Goal: Task Accomplishment & Management: Manage account settings

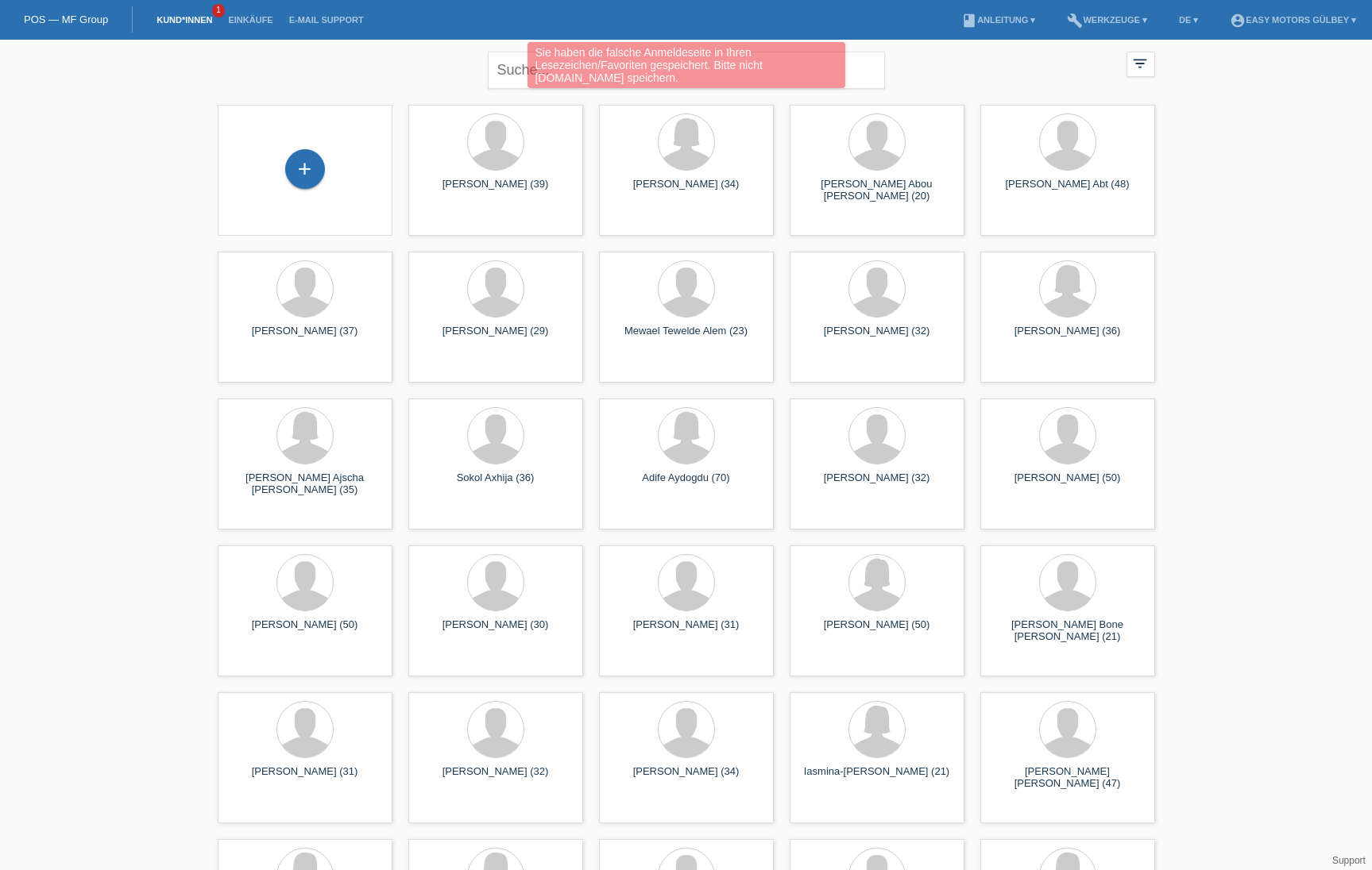
click at [509, 78] on div "Sie haben die falsche Anmeldeseite in Ihren Lesezeichen/Favoriten gespeichert. …" at bounding box center [685, 67] width 823 height 50
click at [502, 74] on div "Sie haben die falsche Anmeldeseite in Ihren Lesezeichen/Favoriten gespeichert. …" at bounding box center [685, 67] width 823 height 50
click at [426, 78] on div "Sie haben die falsche Anmeldeseite in Ihren Lesezeichen/Favoriten gespeichert. …" at bounding box center [685, 67] width 823 height 50
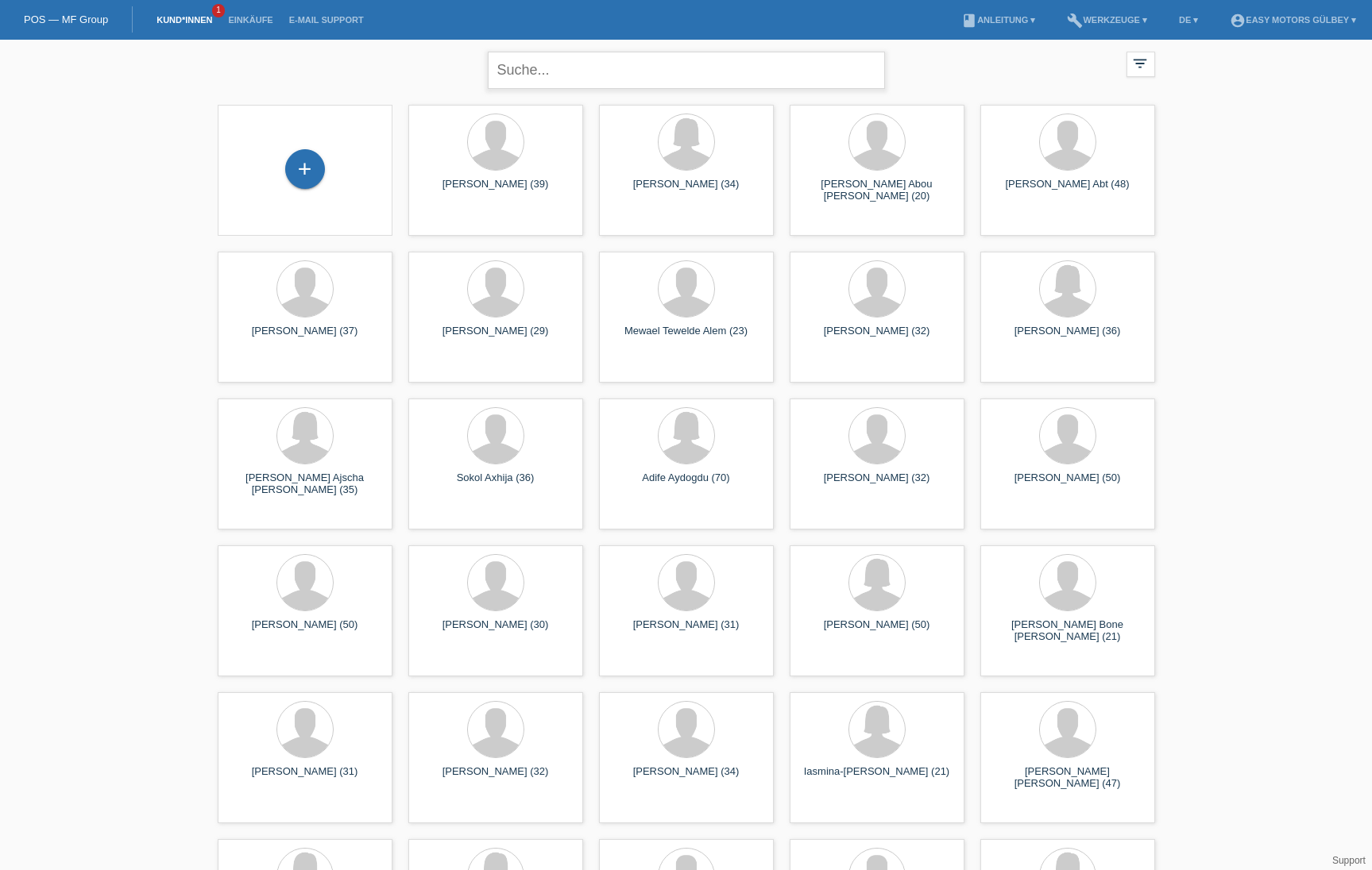
click at [531, 74] on input "text" at bounding box center [686, 70] width 398 height 37
type input "Faruk"
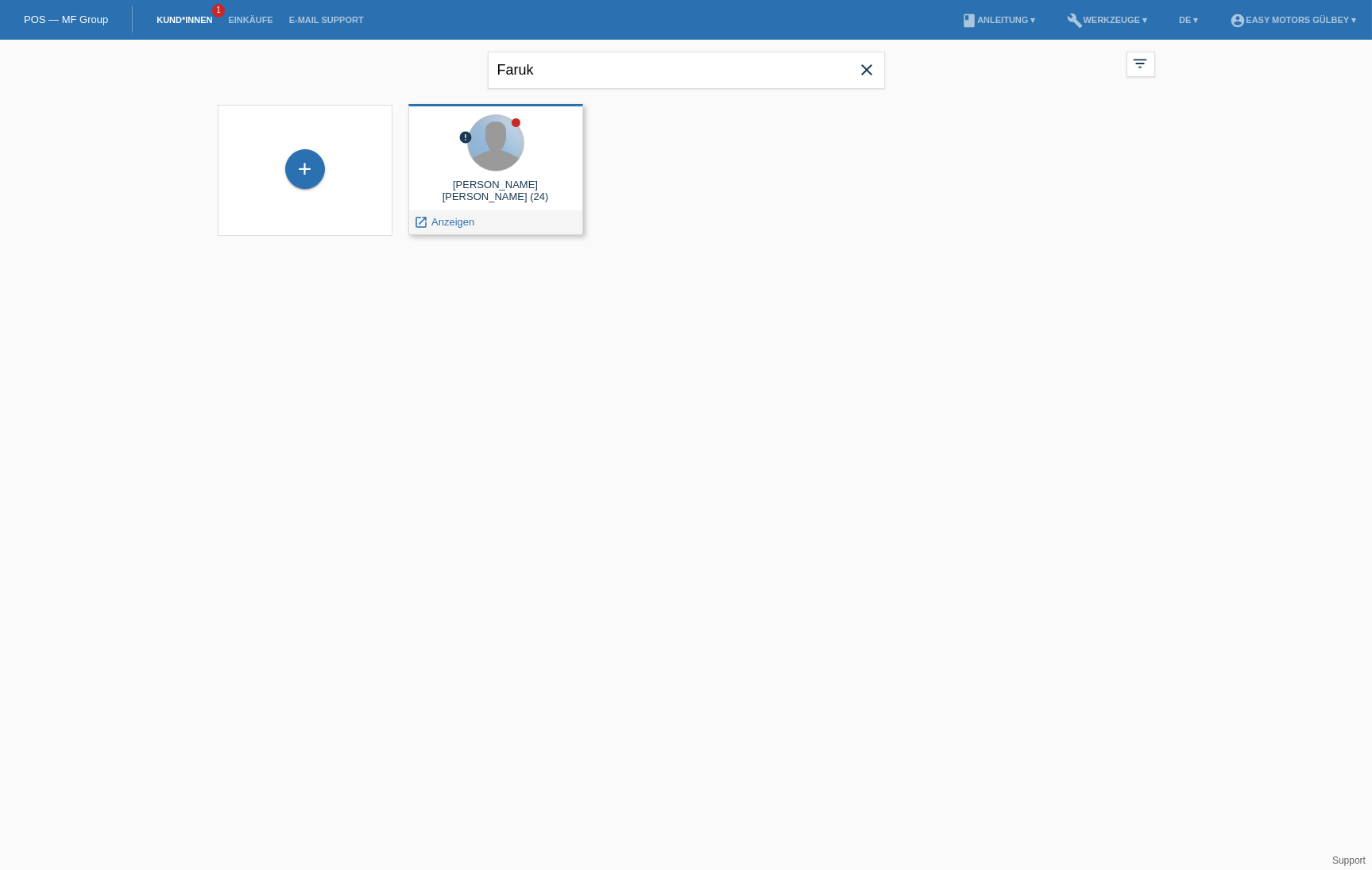
click at [480, 136] on div at bounding box center [496, 143] width 55 height 55
click at [451, 224] on span "Anzeigen" at bounding box center [452, 222] width 43 height 11
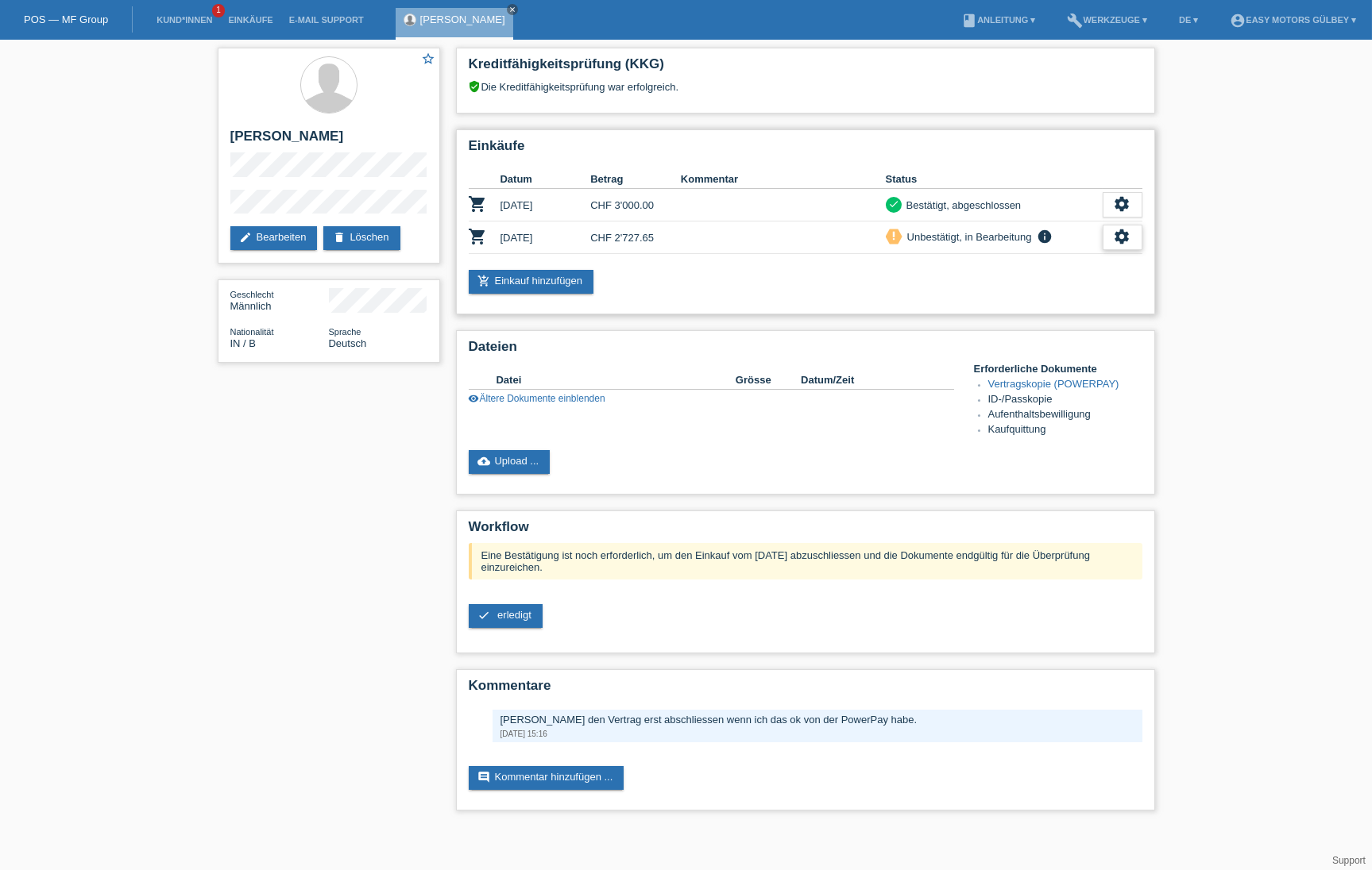
click at [1121, 239] on icon "settings" at bounding box center [1122, 236] width 17 height 17
click at [850, 256] on div "Einkäufe Datum Betrag Kommentar Status shopping_cart 31.10.2024 CHF 3'000.00 ch…" at bounding box center [805, 222] width 699 height 185
click at [869, 270] on div "add_shopping_cart Einkauf hinzufügen" at bounding box center [806, 281] width 673 height 24
click at [973, 140] on h2 "Einkäufe" at bounding box center [806, 150] width 673 height 24
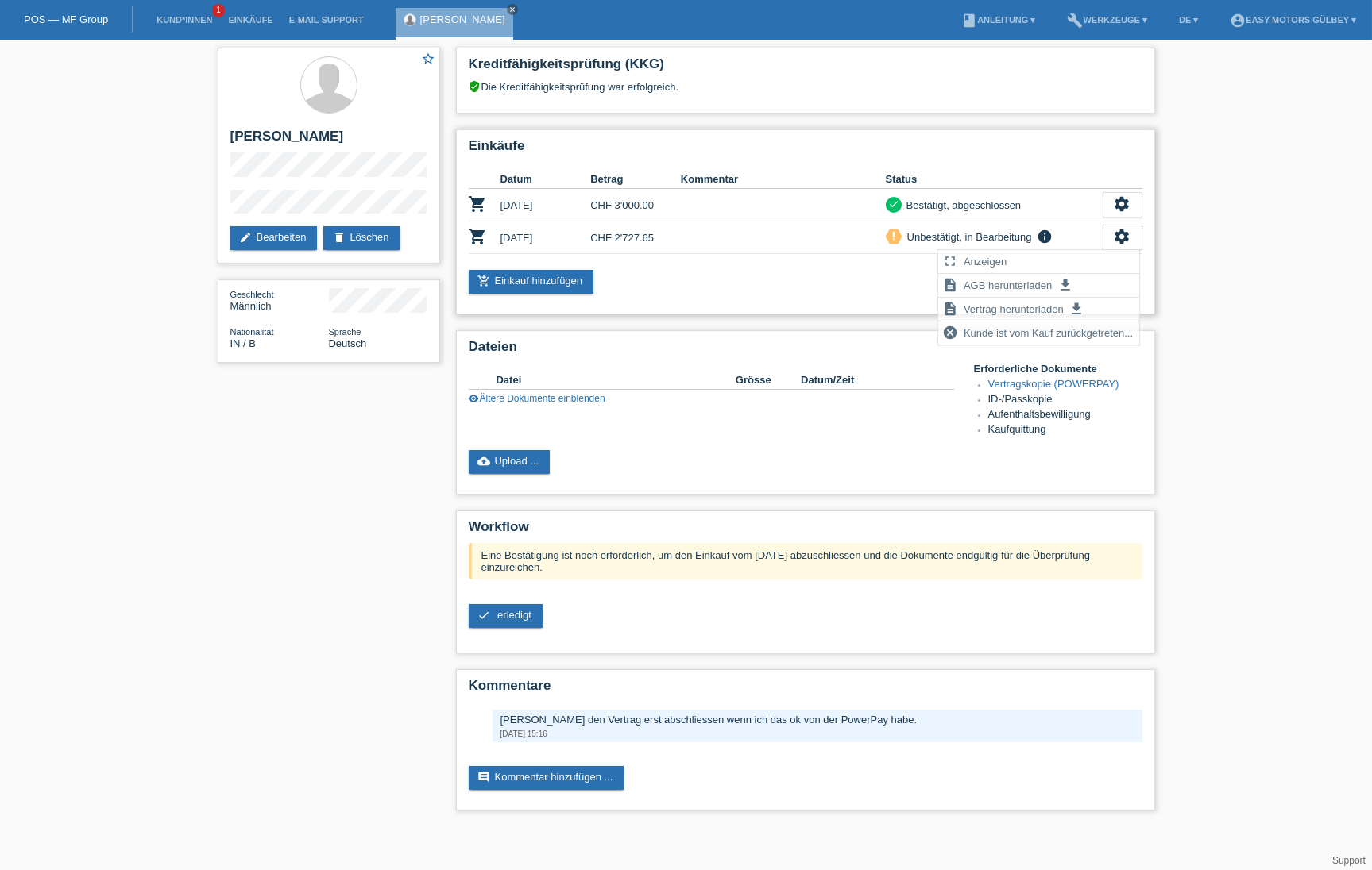
click at [872, 275] on div "add_shopping_cart Einkauf hinzufügen" at bounding box center [806, 281] width 673 height 24
click at [1131, 235] on div "settings" at bounding box center [1122, 237] width 40 height 26
click at [994, 284] on span "AGB herunterladen" at bounding box center [1007, 285] width 92 height 19
click at [1125, 232] on icon "settings" at bounding box center [1122, 236] width 17 height 17
click at [1044, 307] on span "Vertrag herunterladen" at bounding box center [1014, 309] width 105 height 19
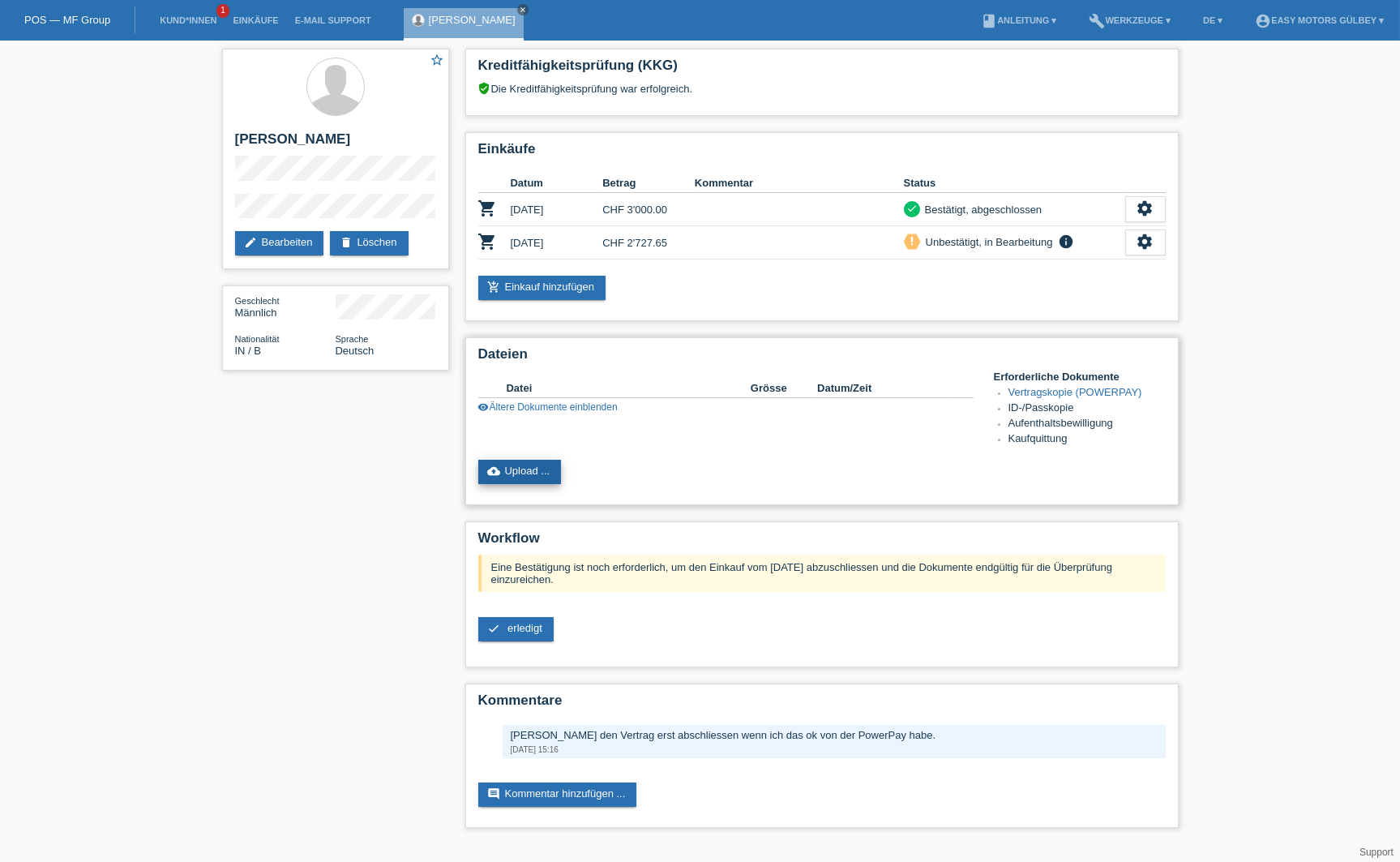
click at [539, 469] on link "cloud_upload Upload ..." at bounding box center [521, 471] width 84 height 24
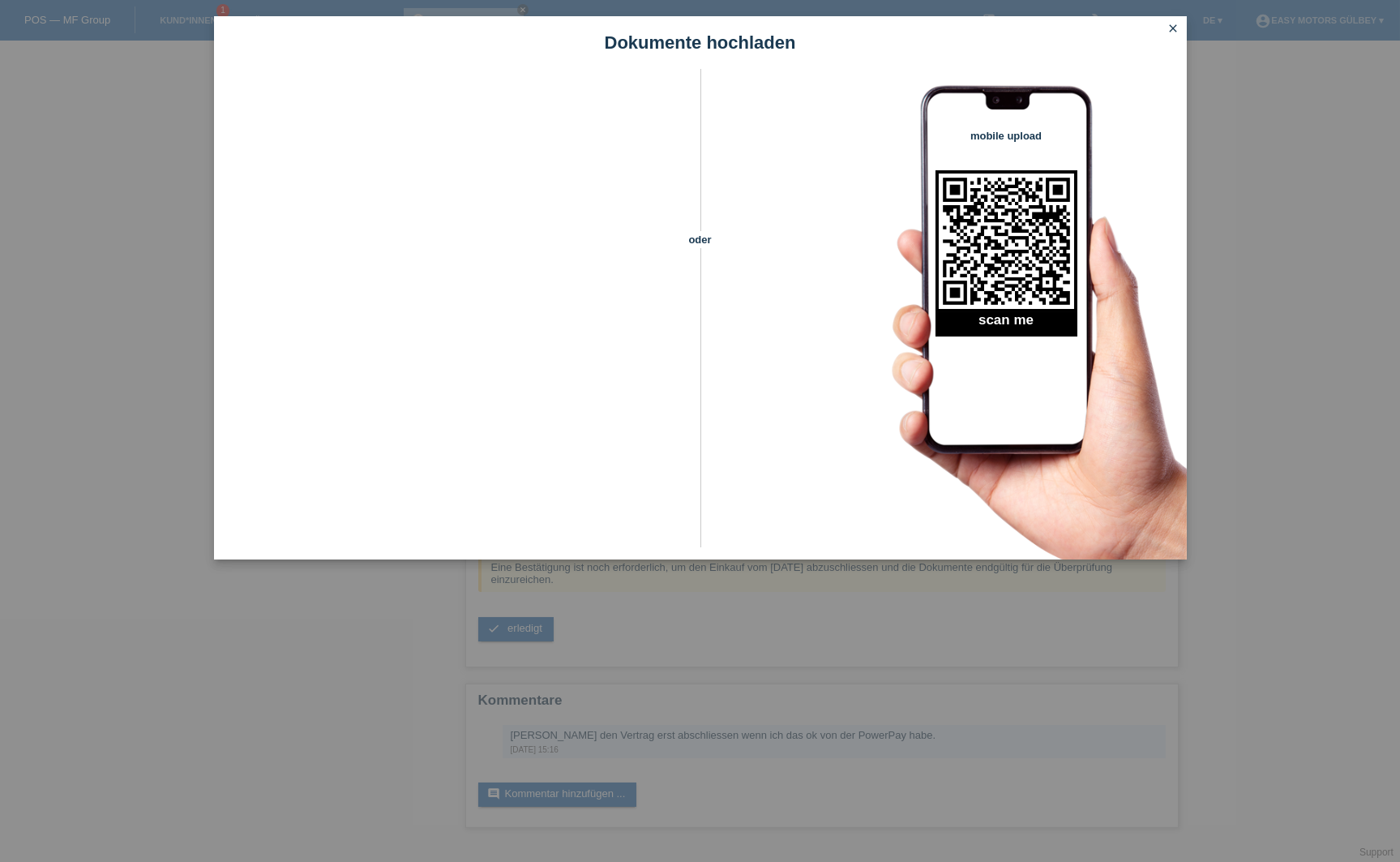
click at [1173, 21] on icon "close" at bounding box center [1173, 27] width 13 height 13
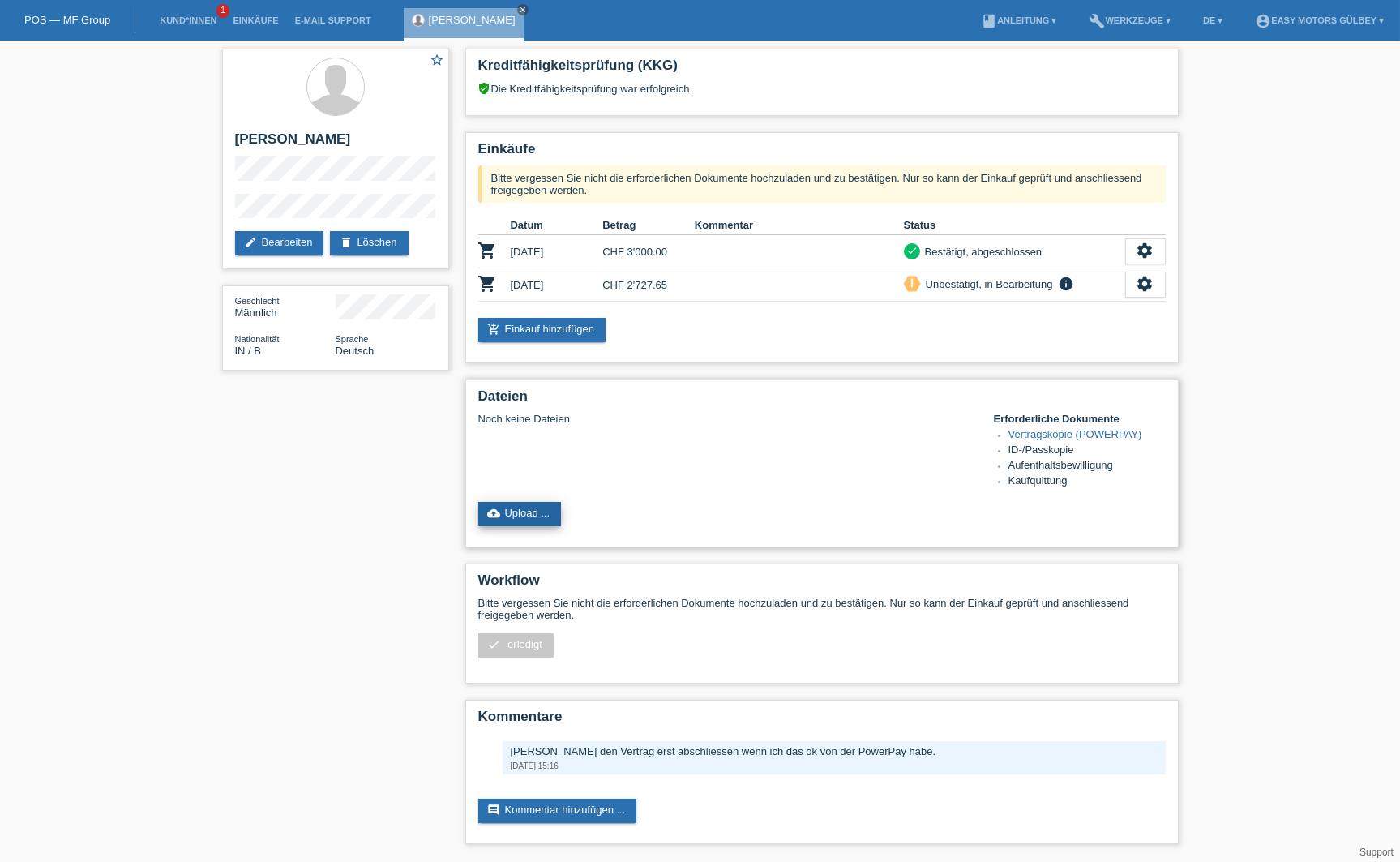
click at [536, 506] on link "cloud_upload Upload ..." at bounding box center [521, 514] width 84 height 24
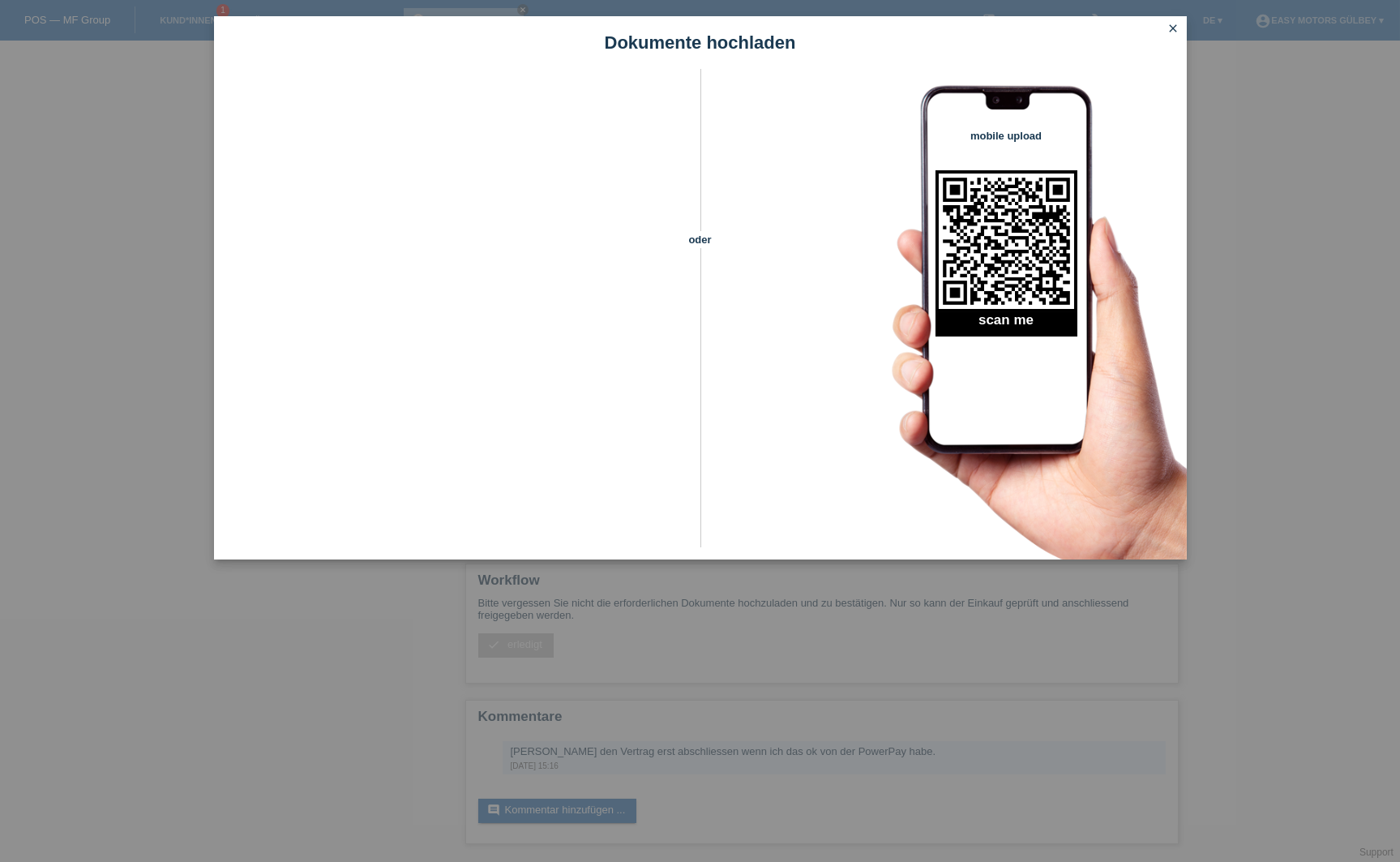
click at [1175, 27] on icon "close" at bounding box center [1173, 27] width 13 height 13
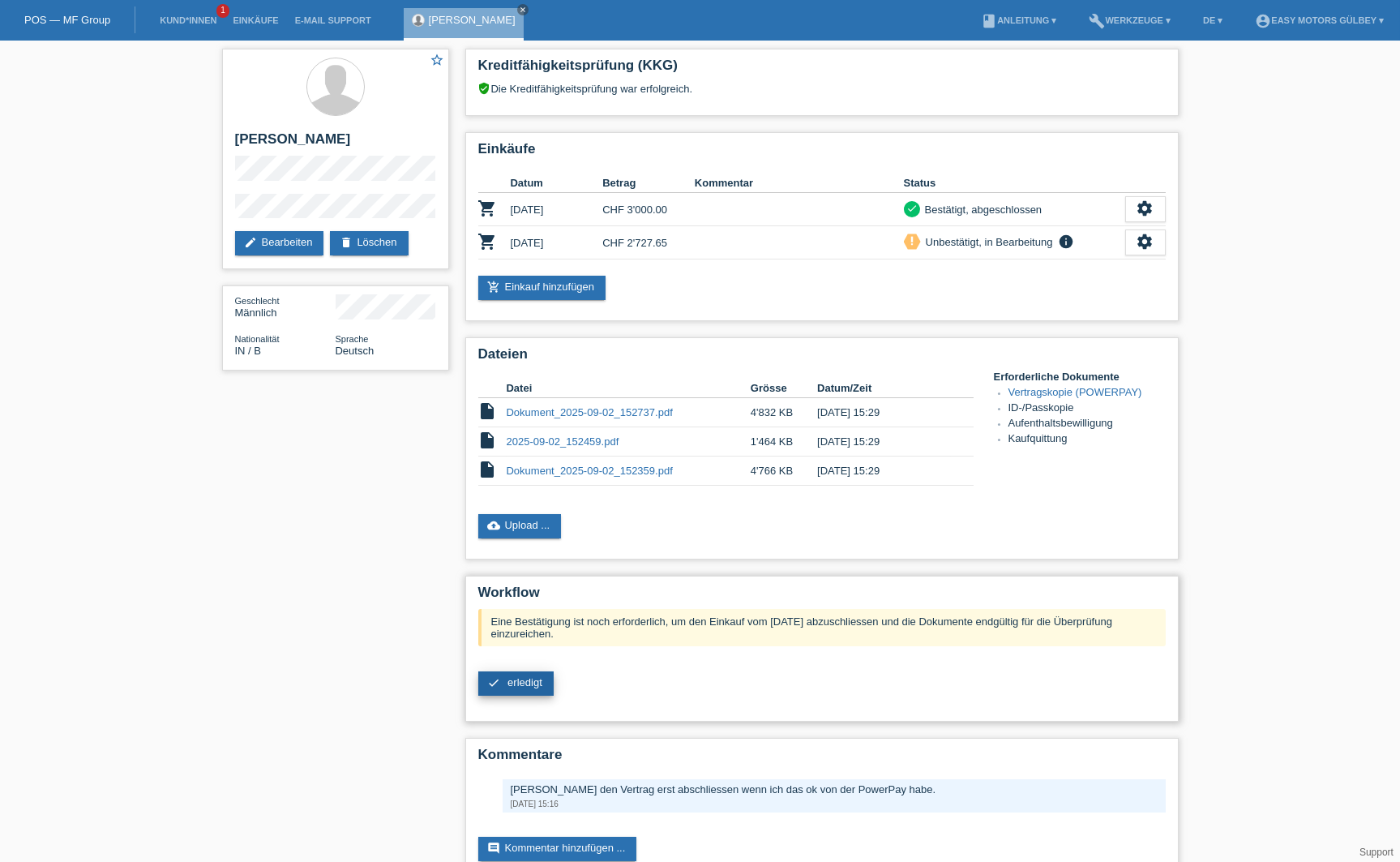
click at [508, 682] on span "erledigt" at bounding box center [525, 682] width 35 height 12
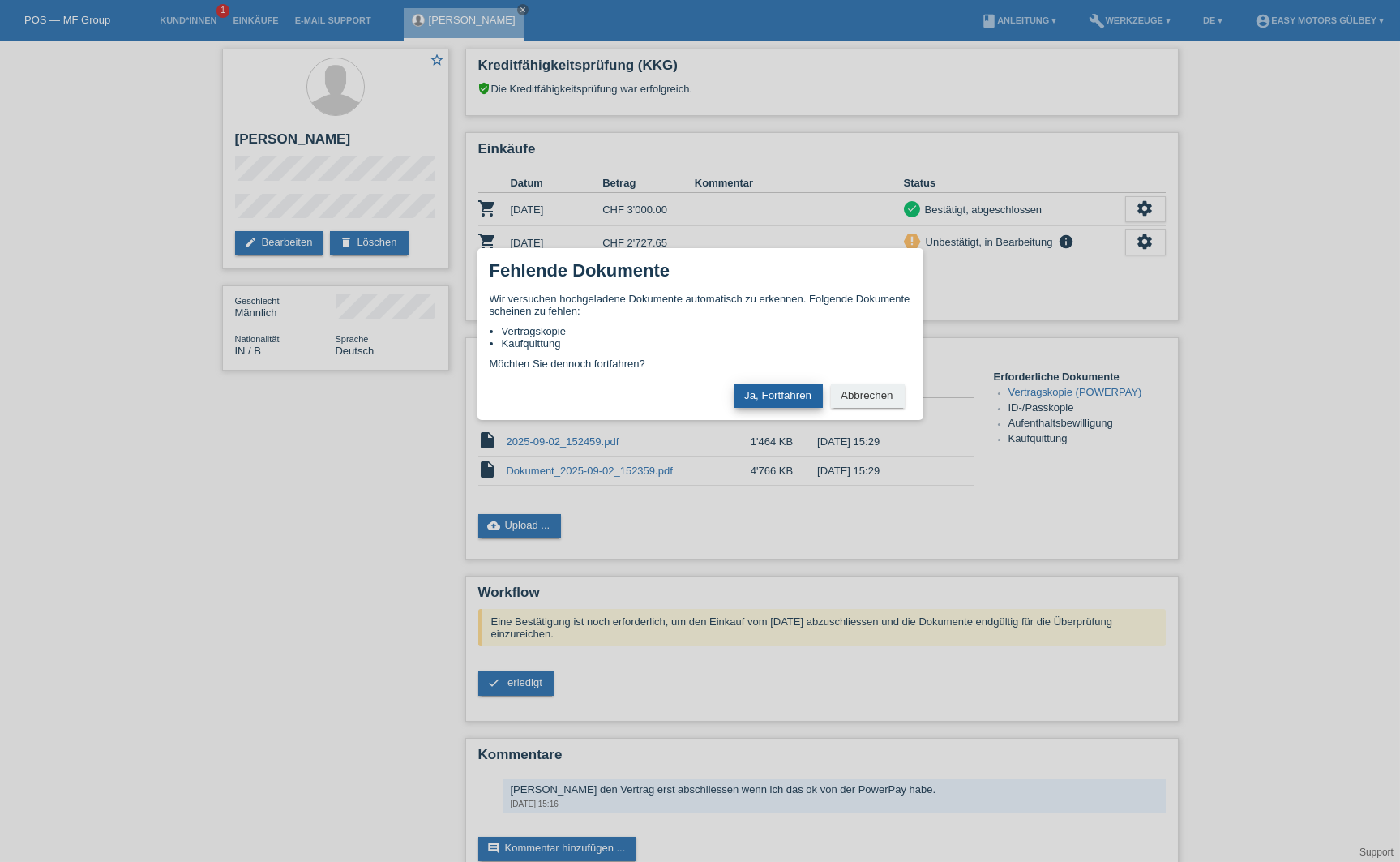
click at [774, 395] on button "Ja, Fortfahren" at bounding box center [778, 396] width 89 height 23
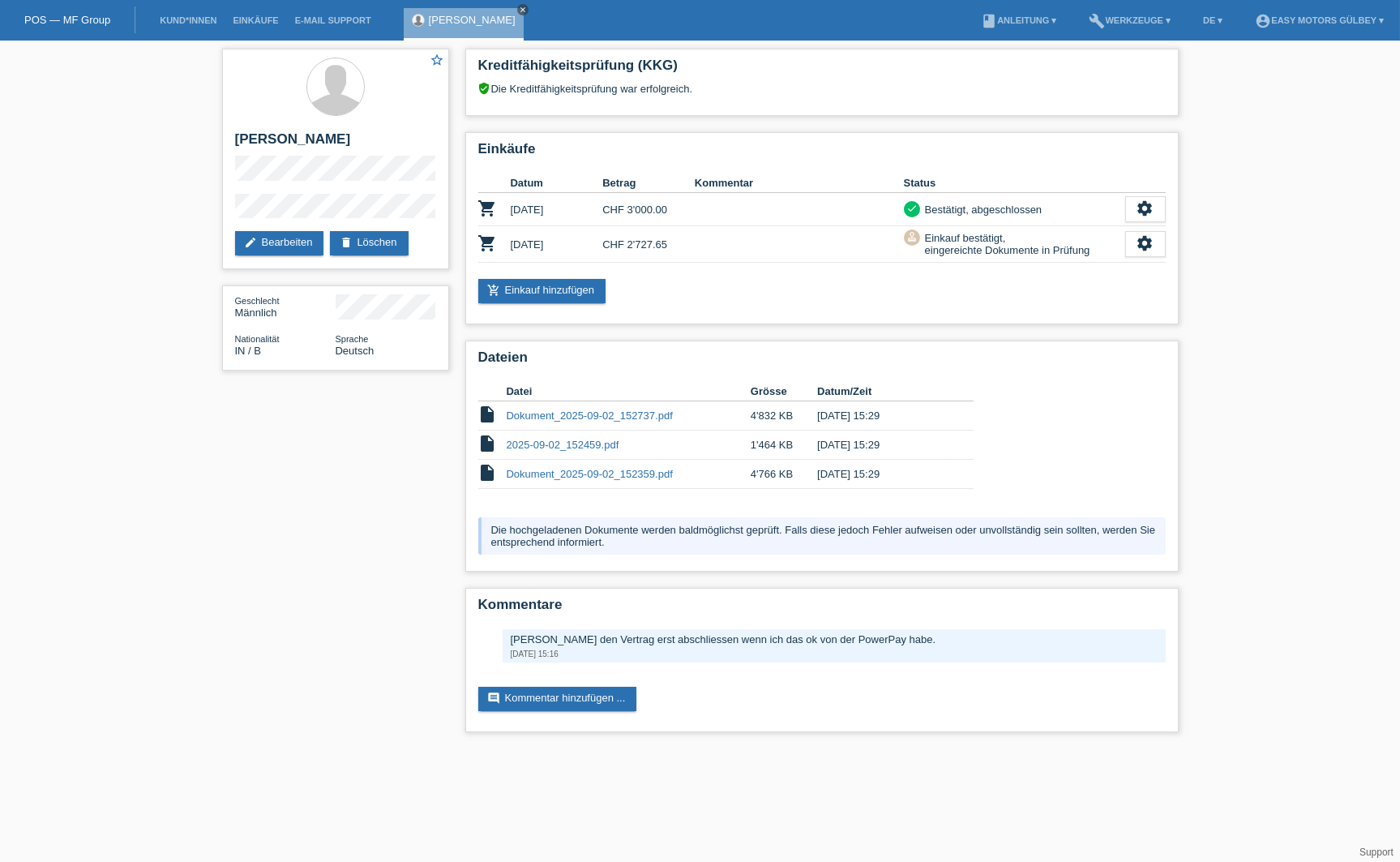
click at [519, 8] on icon "close" at bounding box center [522, 10] width 8 height 8
